Goal: Information Seeking & Learning: Learn about a topic

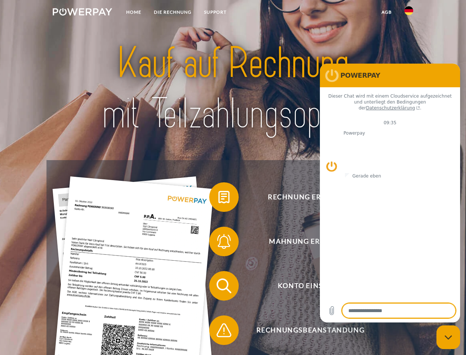
click at [82, 13] on img at bounding box center [82, 11] width 59 height 7
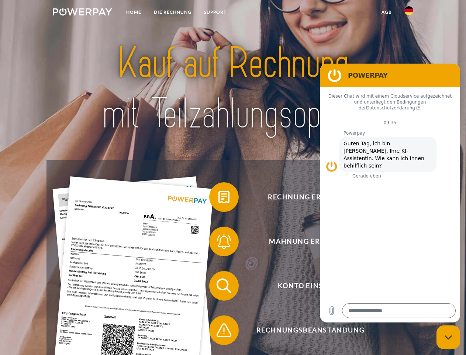
click at [409, 13] on img at bounding box center [409, 10] width 9 height 9
click at [387, 12] on link "agb" at bounding box center [387, 12] width 23 height 13
click at [219, 198] on span at bounding box center [213, 196] width 37 height 37
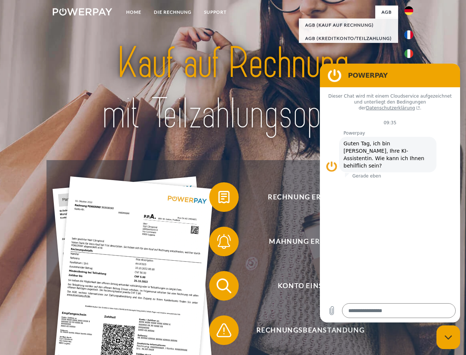
click at [219, 243] on div "Rechnung erhalten? Mahnung erhalten? Konto einsehen" at bounding box center [233, 307] width 373 height 295
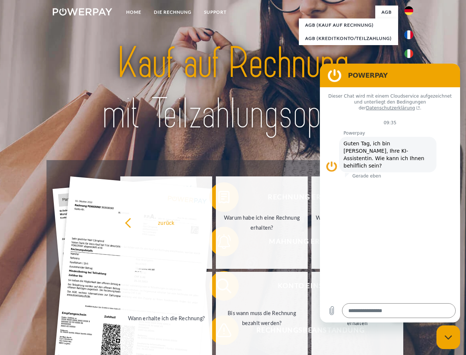
click at [219, 287] on link "Bis wann muss die Rechnung bezahlt werden?" at bounding box center [262, 317] width 92 height 92
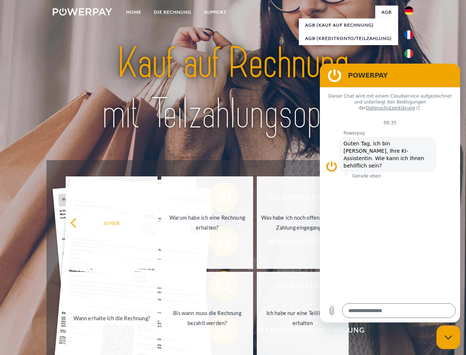
click at [219, 331] on span at bounding box center [213, 329] width 37 height 37
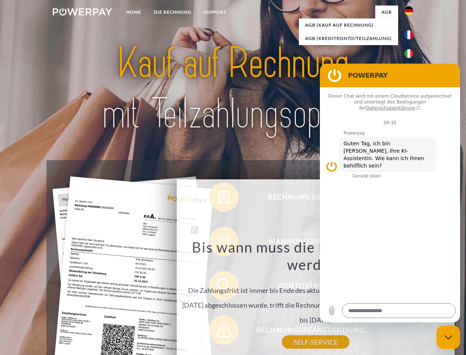
click at [449, 337] on icon "Messaging-Fenster schließen" at bounding box center [449, 337] width 8 height 5
type textarea "*"
